Goal: Obtain resource: Download file/media

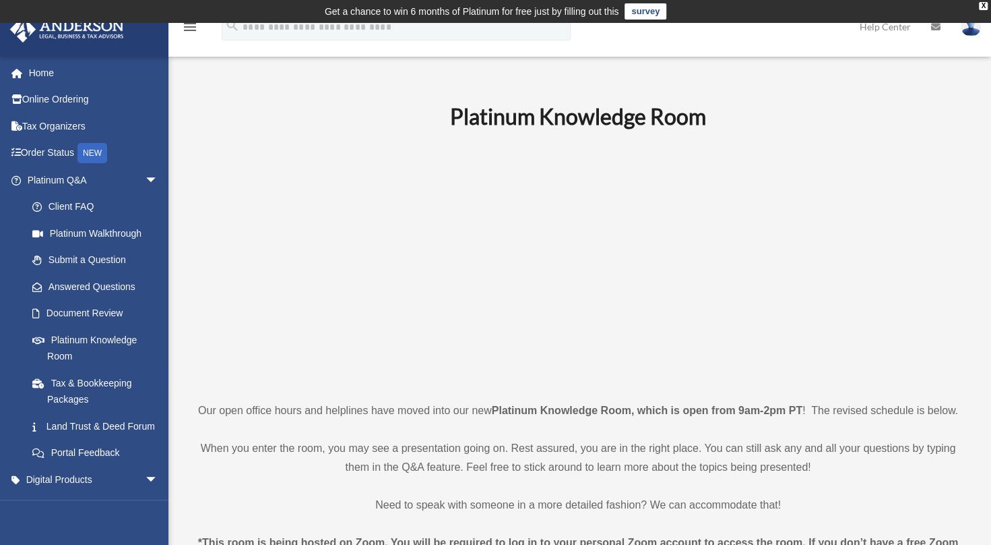
click at [53, 124] on link "Tax Organizers" at bounding box center [93, 126] width 169 height 27
click at [101, 386] on link "Tax & Bookkeeping Packages" at bounding box center [99, 390] width 160 height 43
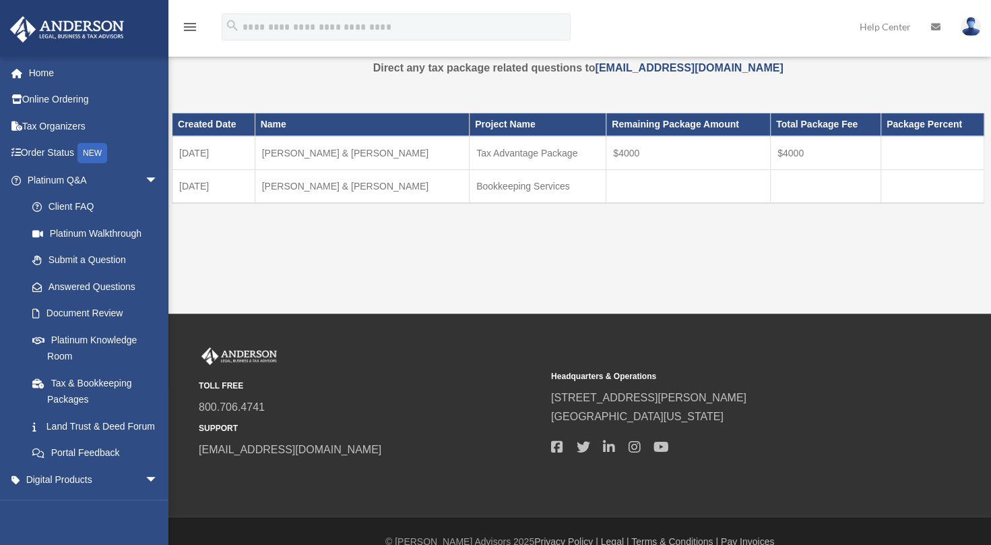
scroll to position [64, 0]
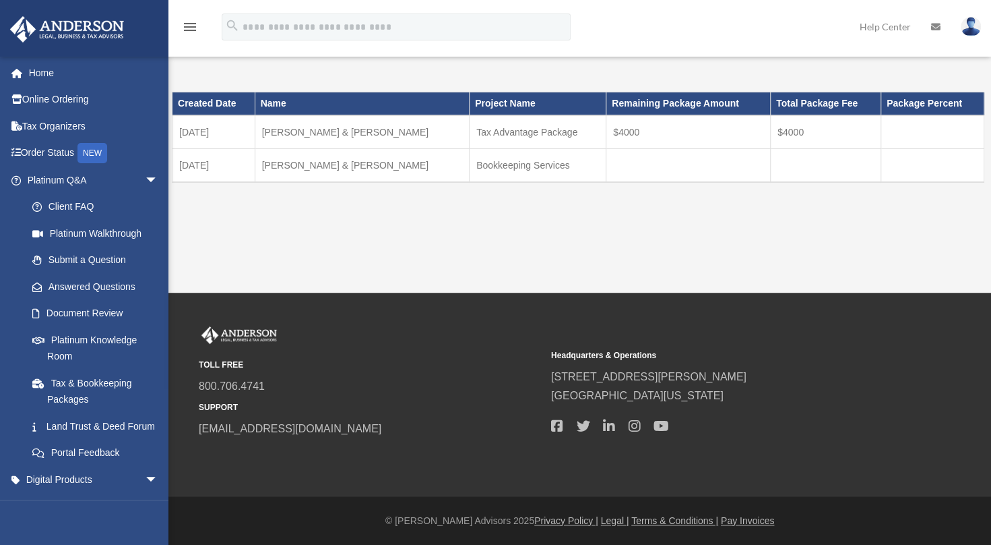
click at [145, 175] on span "arrow_drop_down" at bounding box center [158, 180] width 27 height 28
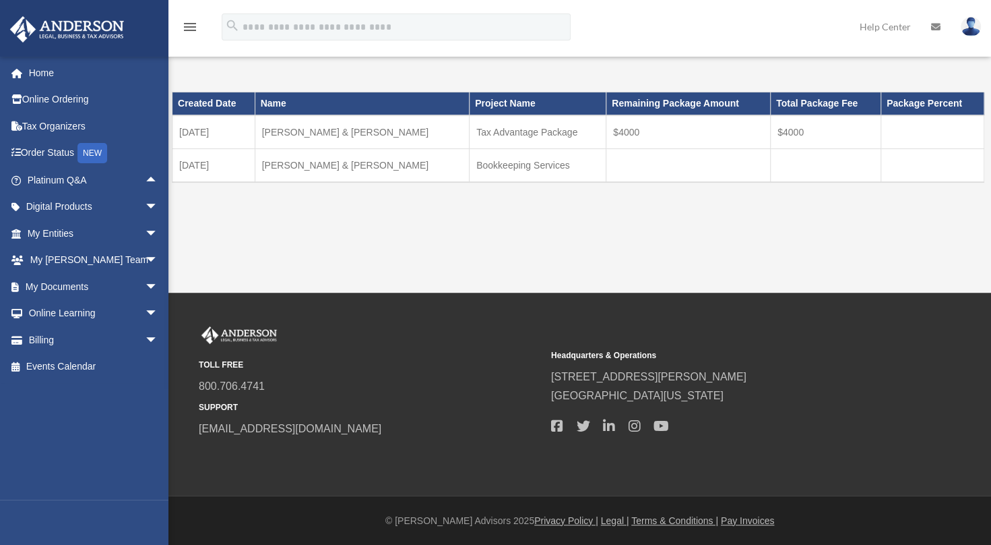
click at [145, 283] on span "arrow_drop_down" at bounding box center [158, 287] width 27 height 28
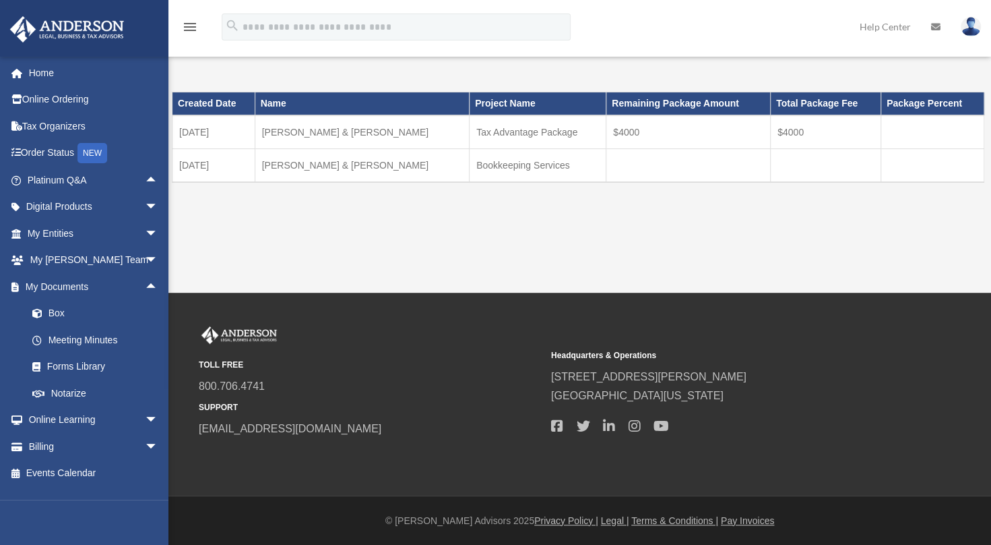
click at [75, 315] on link "Box" at bounding box center [99, 313] width 160 height 27
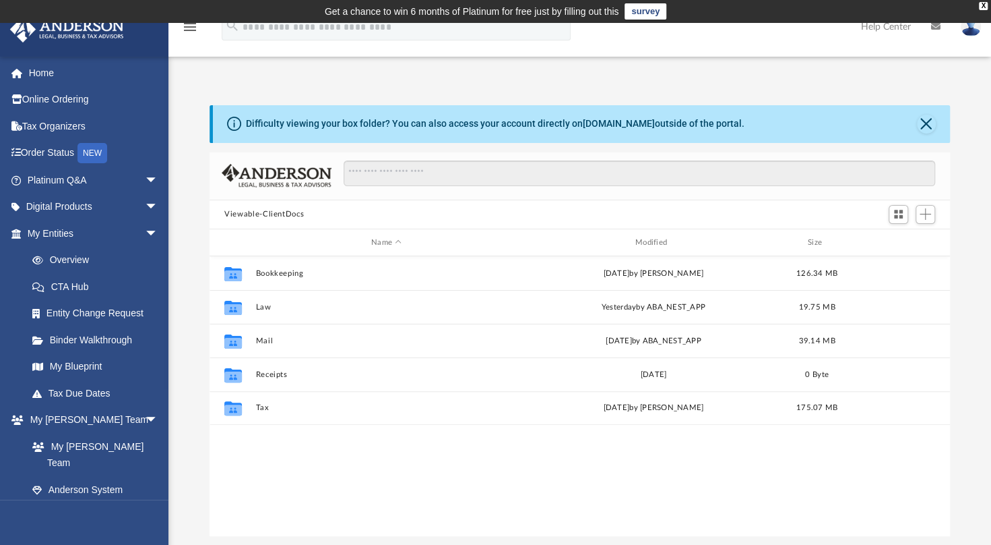
scroll to position [296, 730]
click at [274, 270] on button "Bookkeeping" at bounding box center [387, 273] width 262 height 9
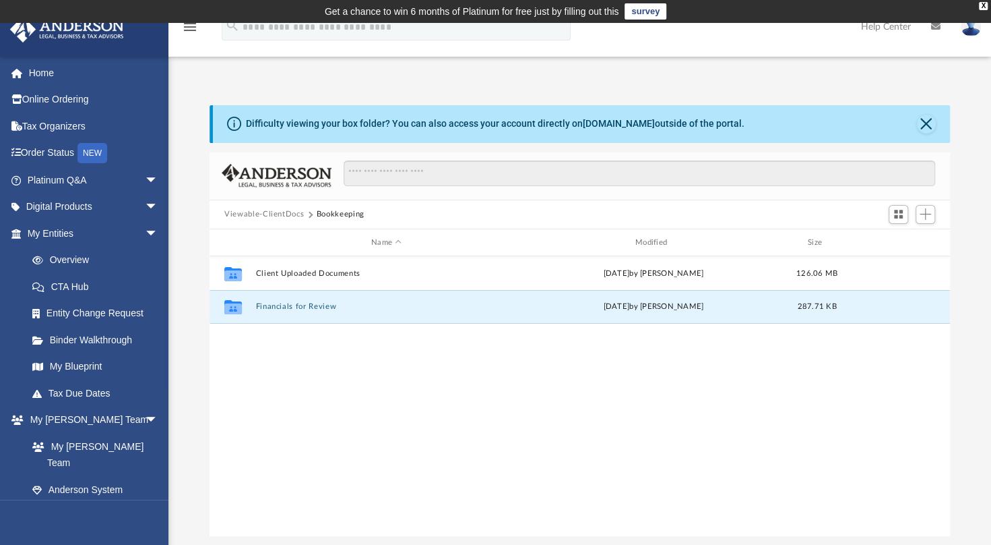
click at [290, 307] on button "Financials for Review" at bounding box center [387, 307] width 262 height 9
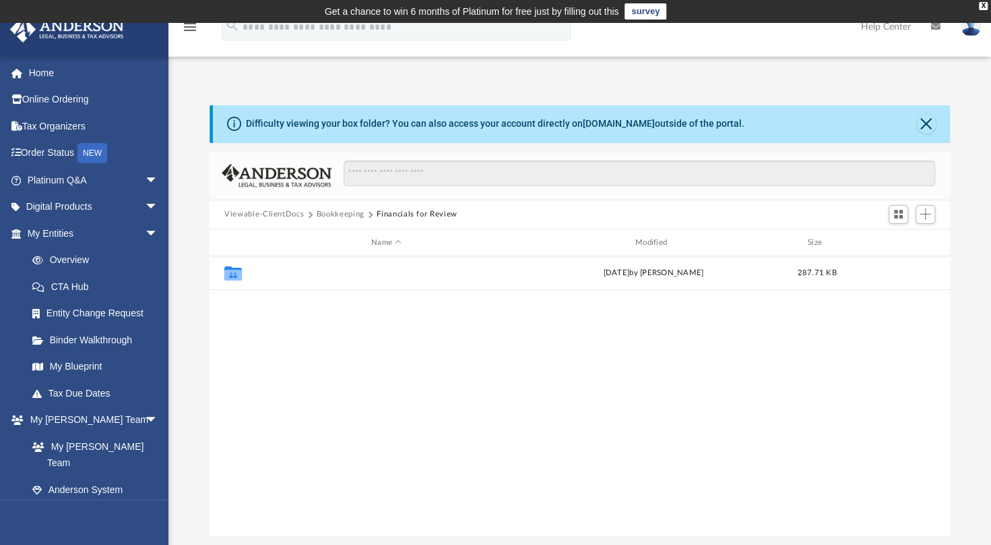
click at [282, 275] on button "2024.12.31" at bounding box center [387, 273] width 262 height 9
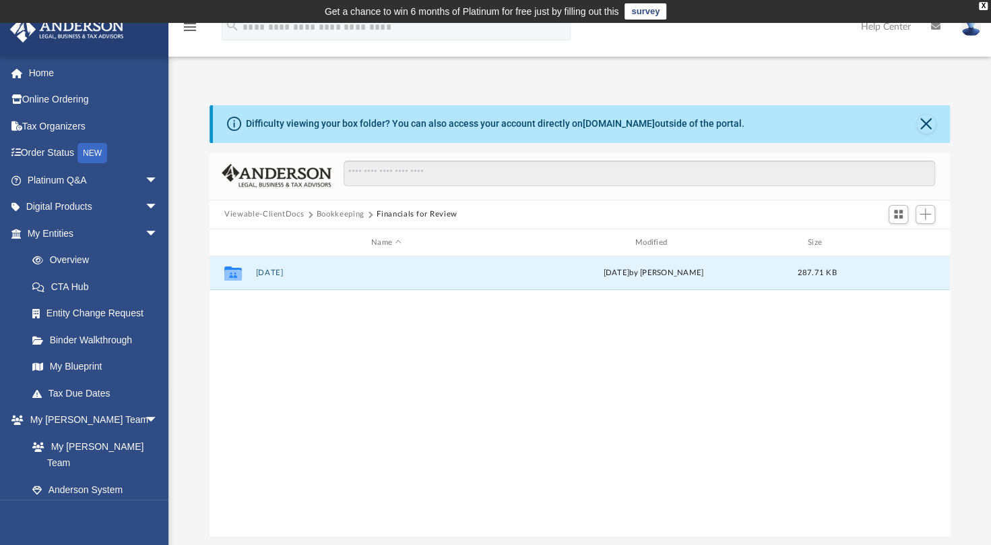
click at [282, 275] on button "2024.12.31" at bounding box center [387, 273] width 262 height 9
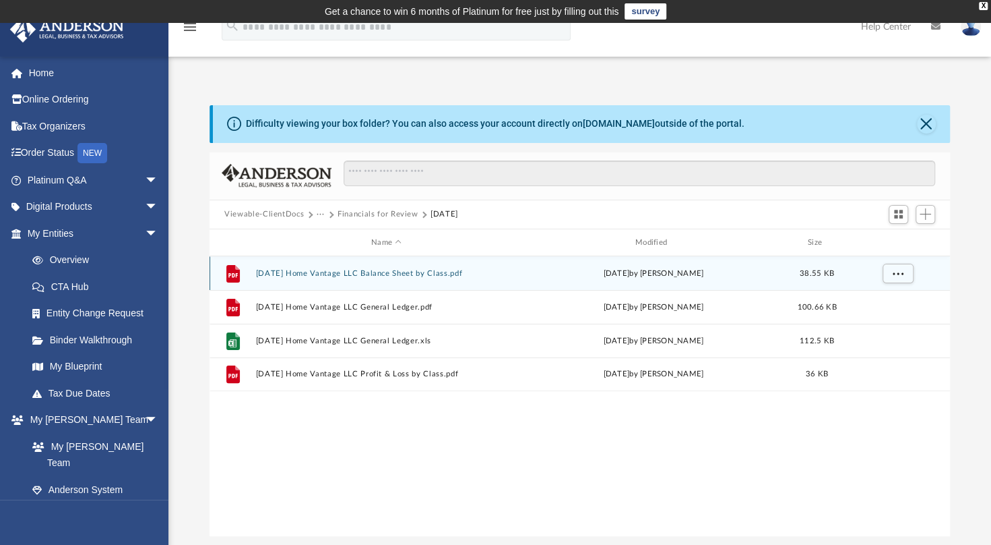
click at [359, 268] on div "File 2024.12.31 Home Vantage LLC Balance Sheet by Class.pdf Fri Aug 29 2025 by …" at bounding box center [580, 273] width 741 height 34
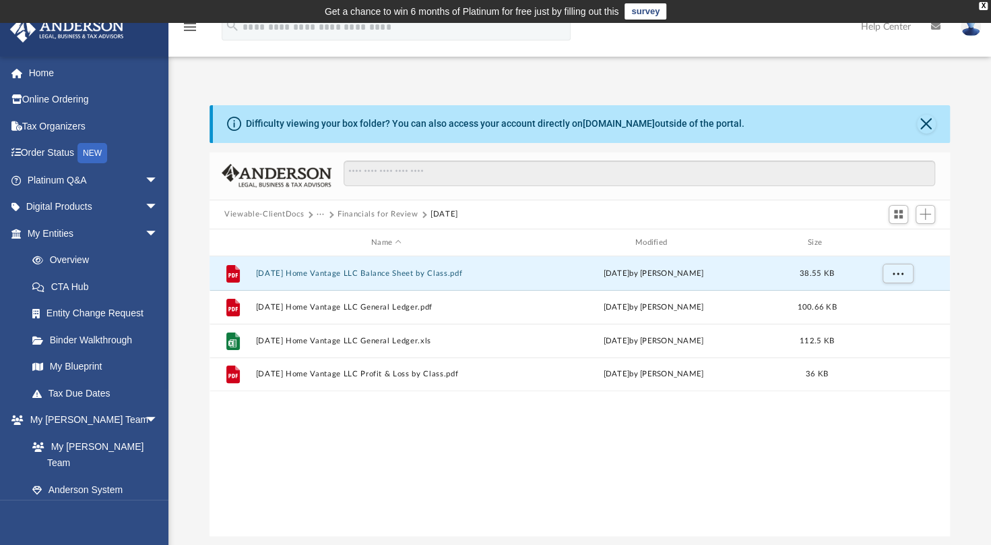
click at [359, 269] on button "2024.12.31 Home Vantage LLC Balance Sheet by Class.pdf" at bounding box center [387, 273] width 262 height 9
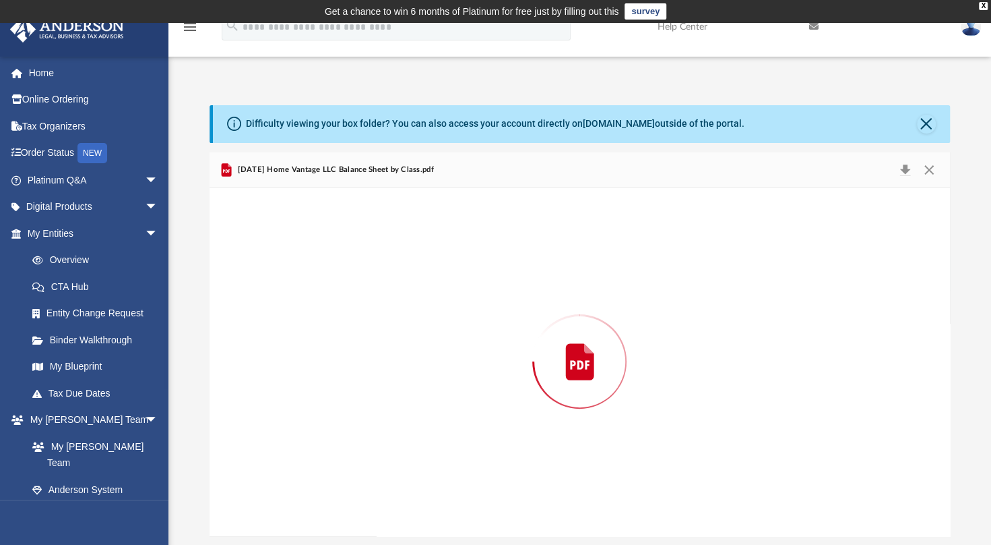
click at [359, 268] on div "Preview" at bounding box center [580, 361] width 741 height 348
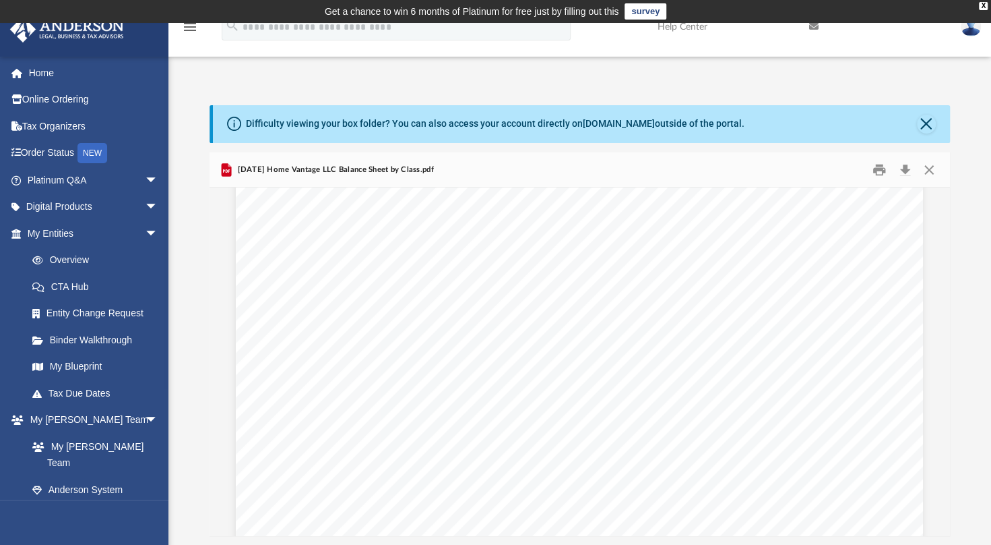
scroll to position [0, 0]
click at [930, 168] on button "Close" at bounding box center [929, 169] width 24 height 21
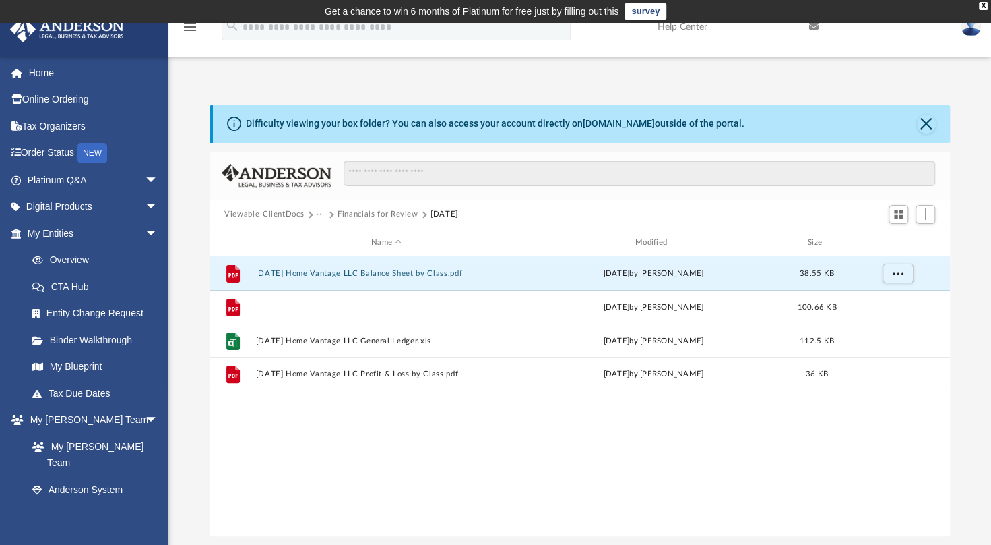
click at [348, 306] on button "2024.12.31 Home Vantage LLC General Ledger.pdf" at bounding box center [387, 307] width 262 height 9
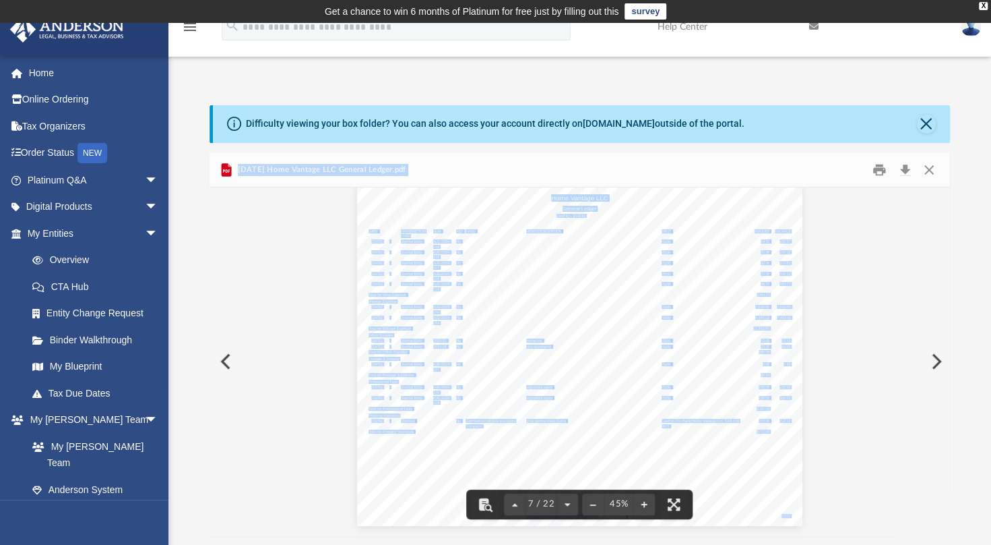
scroll to position [2371, 0]
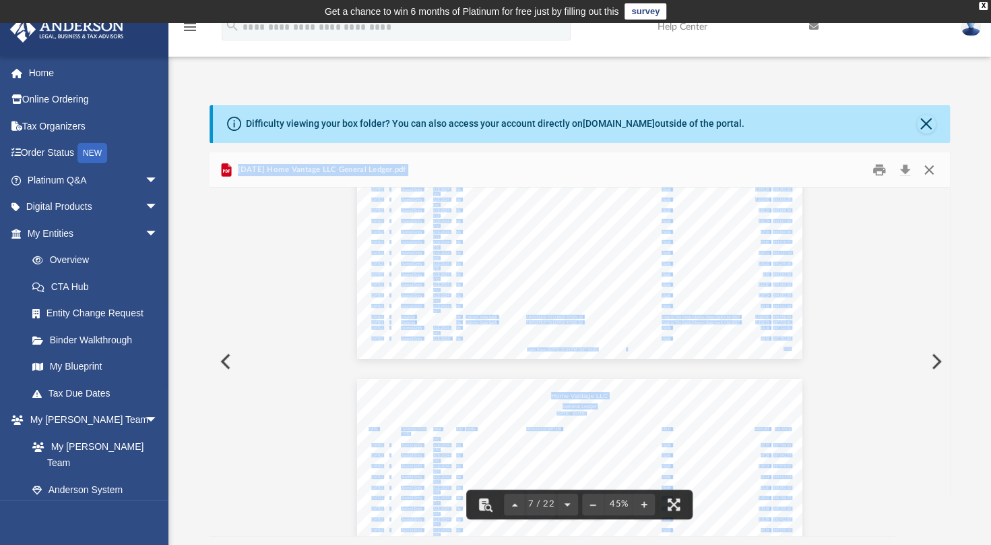
click at [932, 170] on button "Close" at bounding box center [929, 169] width 24 height 21
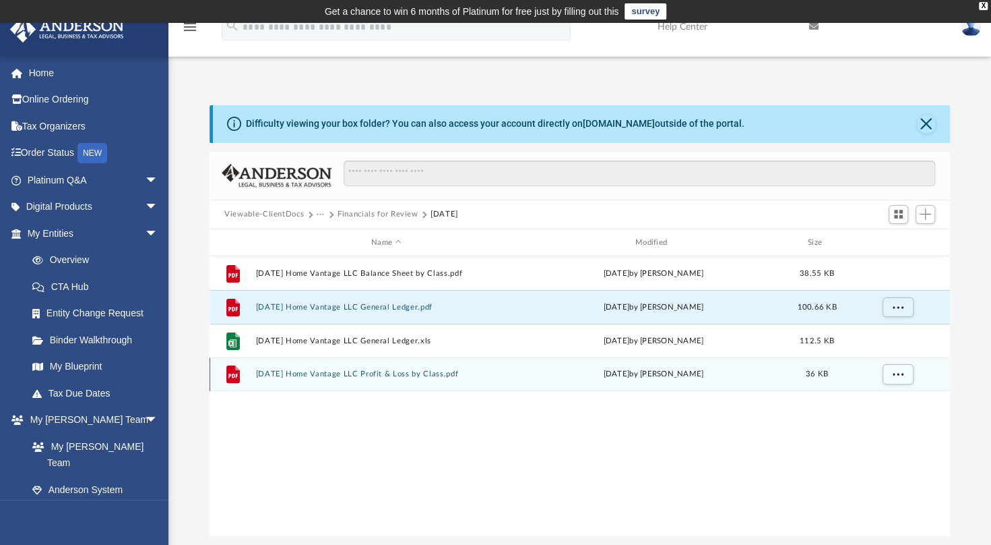
click at [364, 367] on div "File 2024.12.31 Home Vantage LLC Profit & Loss by Class.pdf Fri Aug 29 2025 by …" at bounding box center [580, 374] width 741 height 34
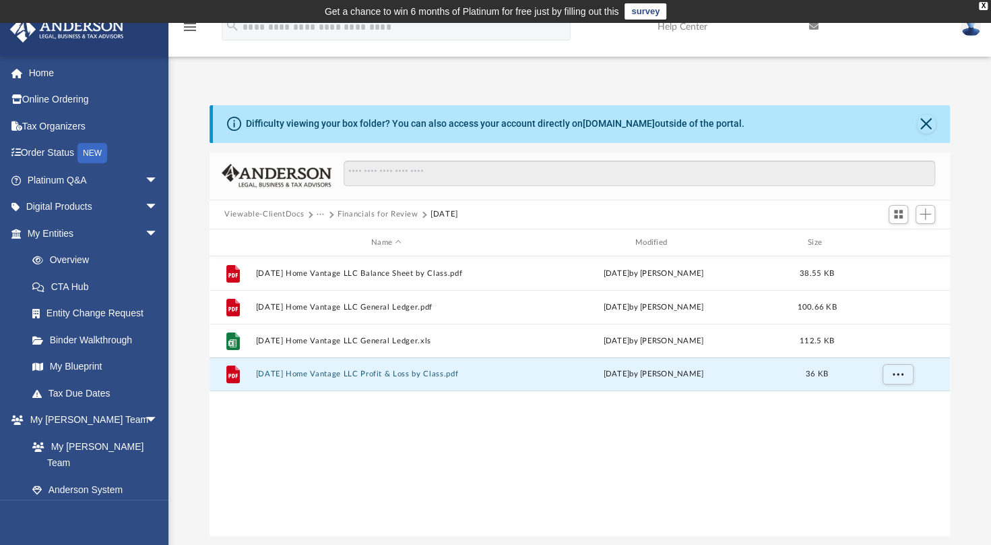
click at [363, 375] on button "2024.12.31 Home Vantage LLC Profit & Loss by Class.pdf" at bounding box center [387, 374] width 262 height 9
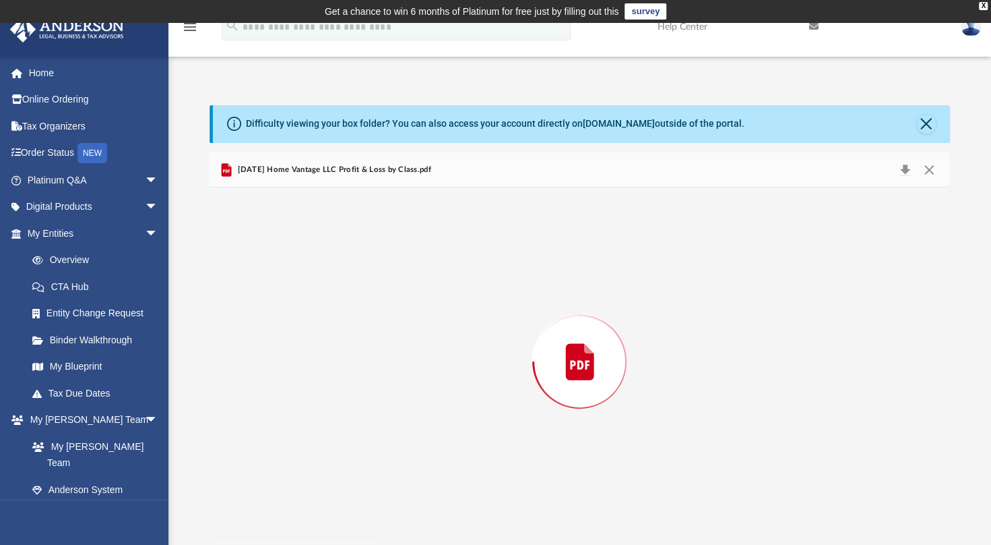
click at [363, 375] on div "Preview" at bounding box center [580, 361] width 741 height 348
click at [929, 168] on button "Close" at bounding box center [929, 169] width 24 height 21
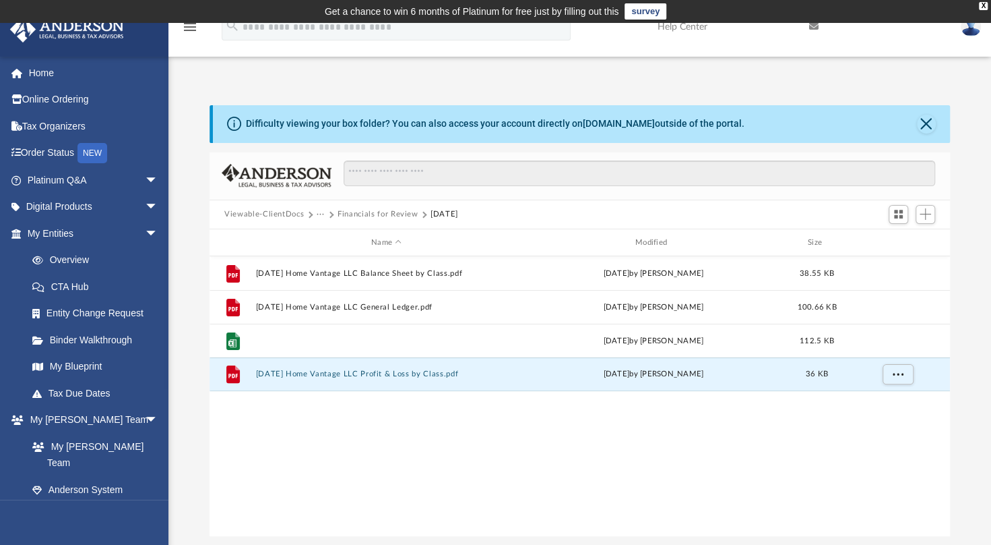
click at [399, 338] on button "2024.12.31 Home Vantage LLC General Ledger.xls" at bounding box center [387, 340] width 262 height 9
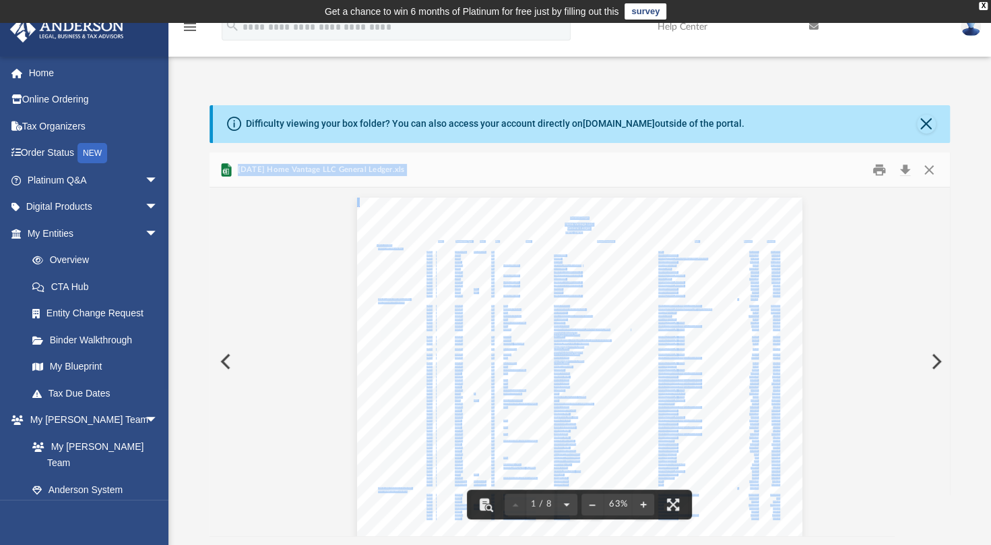
click at [929, 177] on button "Close" at bounding box center [929, 169] width 24 height 21
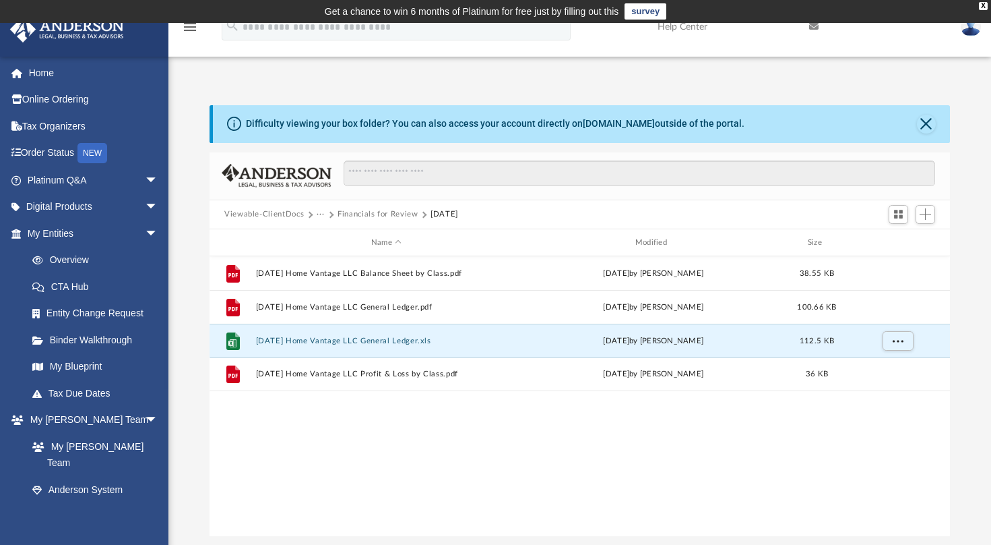
scroll to position [297, 731]
